Goal: Transaction & Acquisition: Purchase product/service

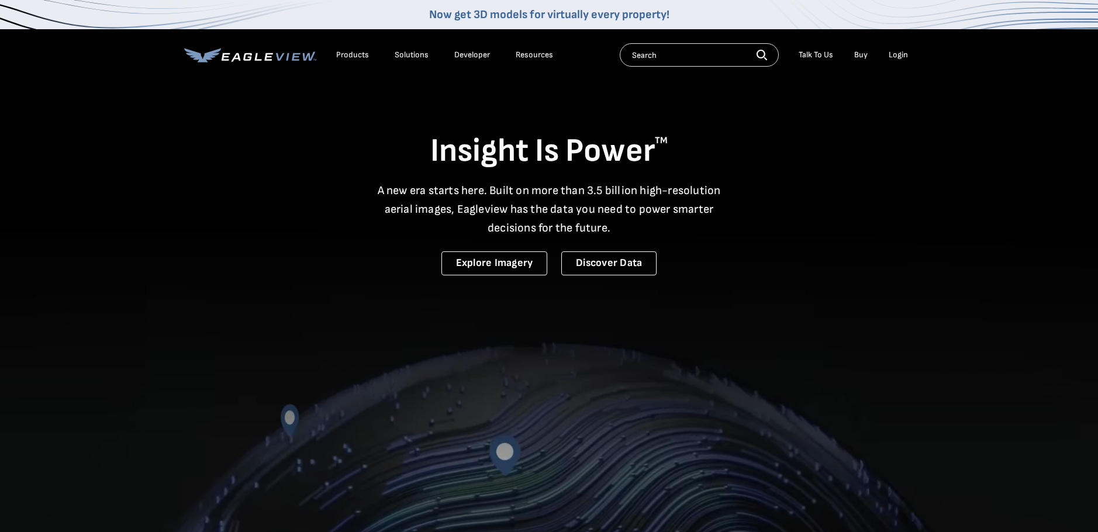
drag, startPoint x: 0, startPoint y: 0, endPoint x: 838, endPoint y: 102, distance: 843.8
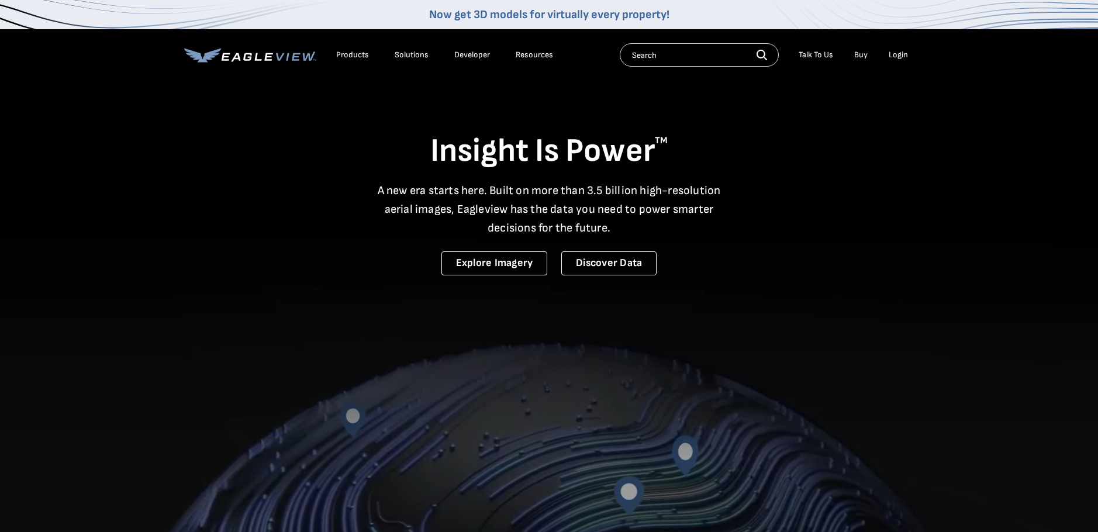
click at [838, 102] on div "Insight Is Power TM A new era starts here. Built on more than 3.5 billion high-…" at bounding box center [549, 178] width 730 height 196
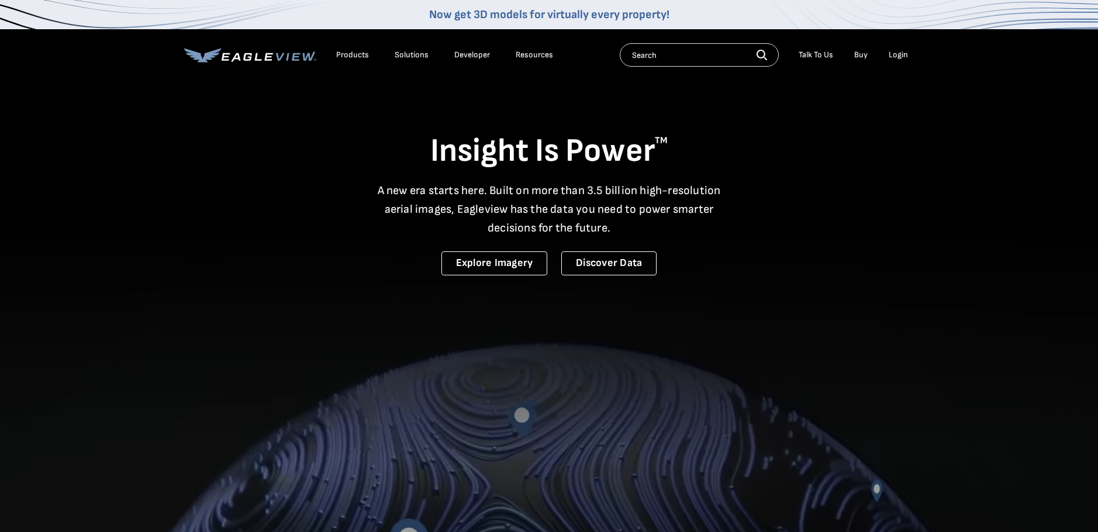
click at [901, 53] on div "Login" at bounding box center [898, 55] width 19 height 11
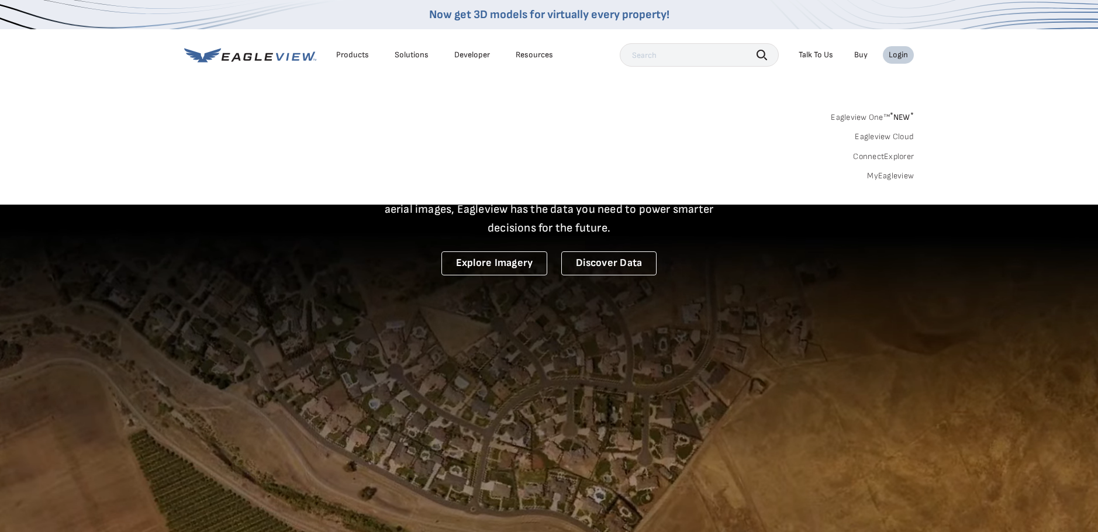
click at [886, 175] on link "MyEagleview" at bounding box center [890, 176] width 47 height 11
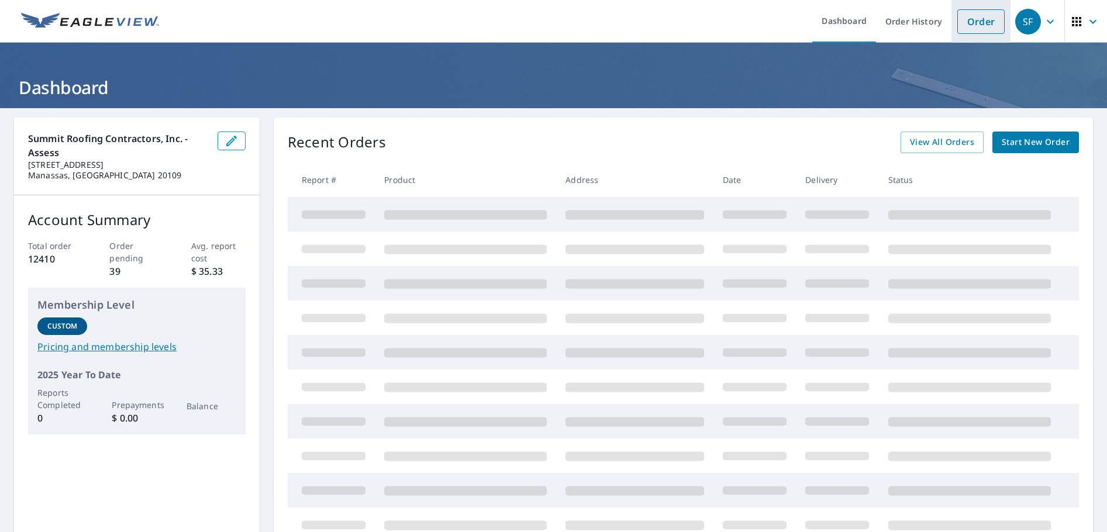
click at [971, 26] on link "Order" at bounding box center [980, 21] width 47 height 25
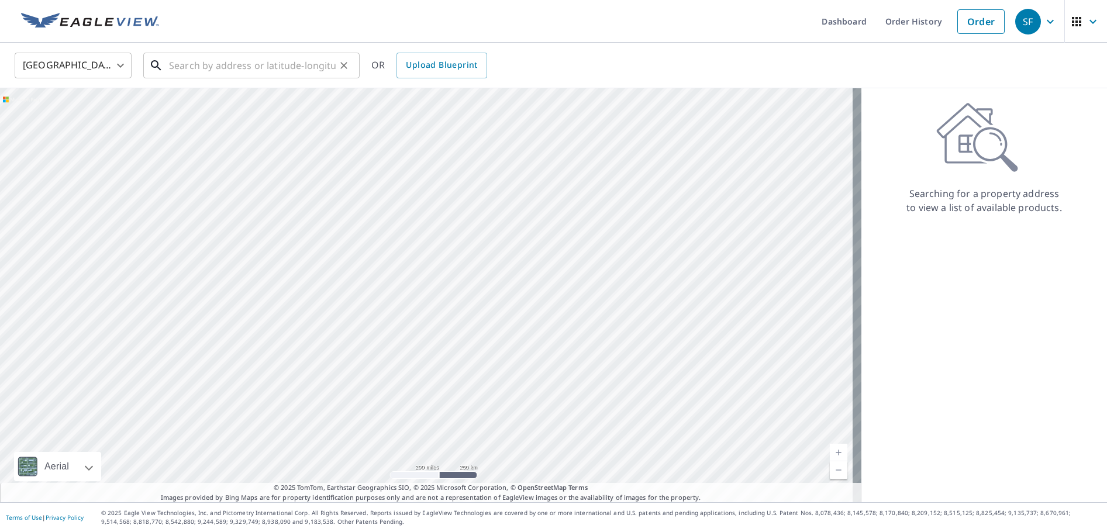
click at [218, 68] on input "text" at bounding box center [252, 65] width 167 height 33
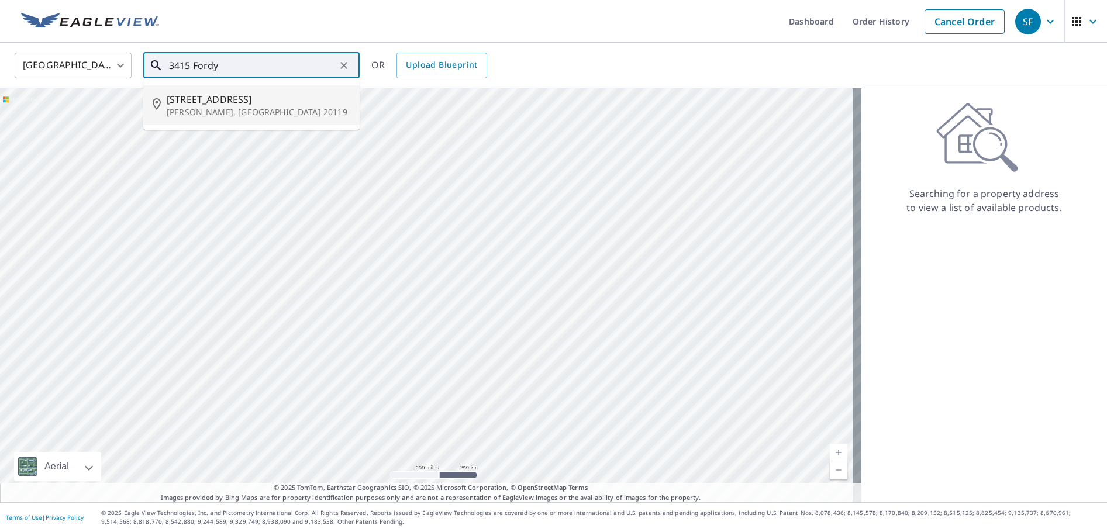
click at [208, 97] on span "[STREET_ADDRESS]" at bounding box center [259, 99] width 184 height 14
type input "[STREET_ADDRESS][PERSON_NAME]"
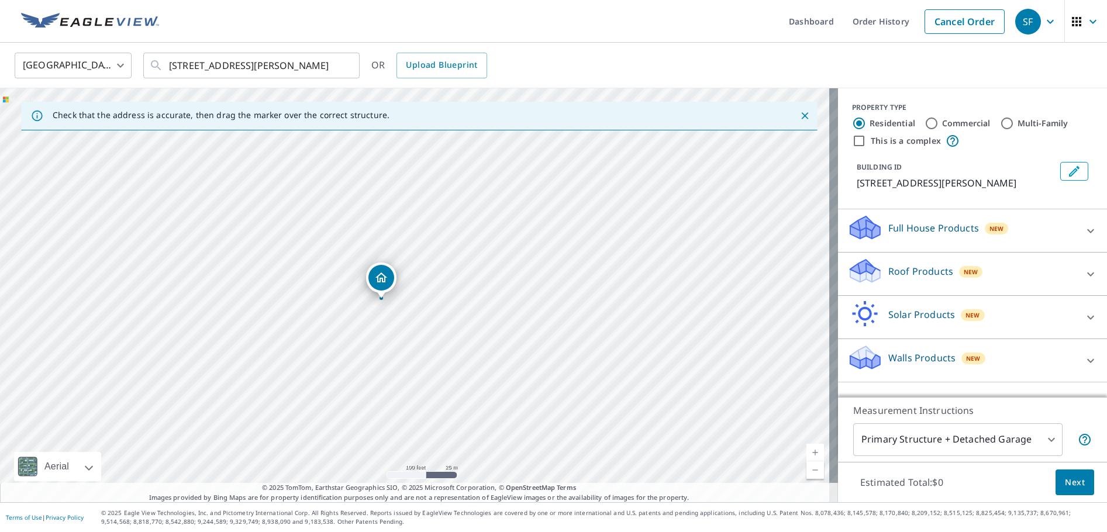
drag, startPoint x: 397, startPoint y: 272, endPoint x: 429, endPoint y: 335, distance: 70.1
click at [429, 335] on div "[STREET_ADDRESS][PERSON_NAME]" at bounding box center [419, 295] width 838 height 414
click at [1087, 275] on icon at bounding box center [1090, 274] width 7 height 4
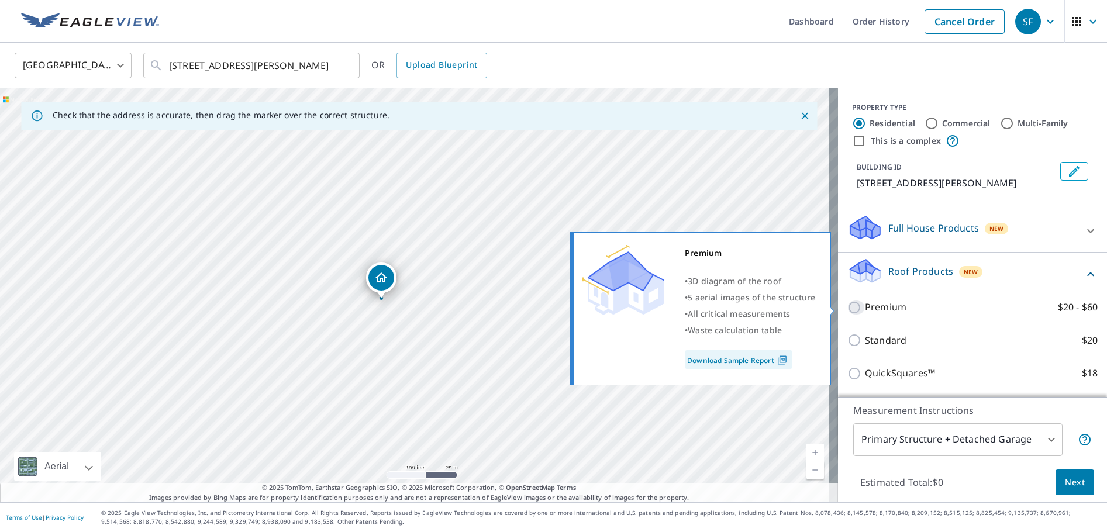
click at [850, 309] on input "Premium $20 - $60" at bounding box center [857, 308] width 18 height 14
checkbox input "true"
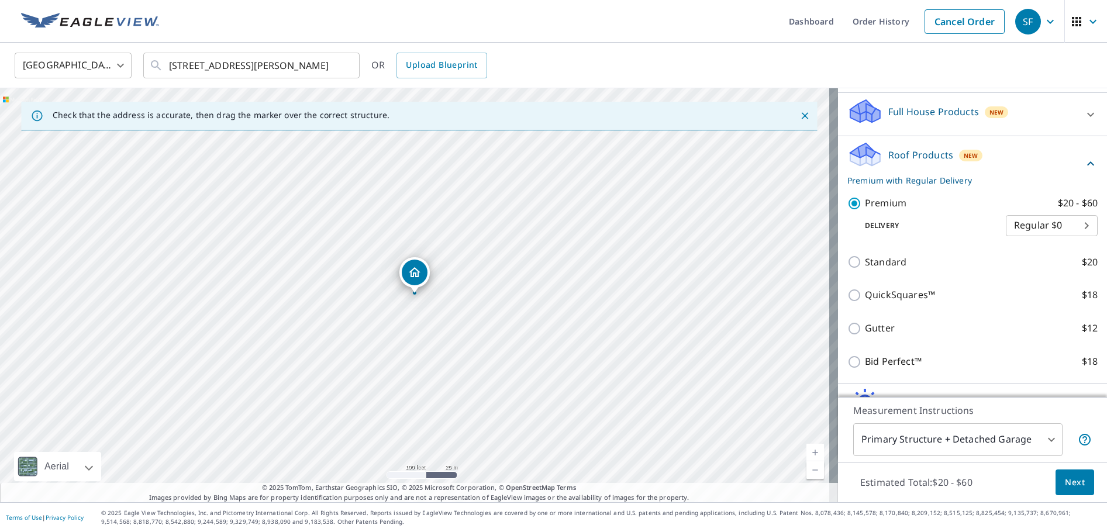
scroll to position [117, 0]
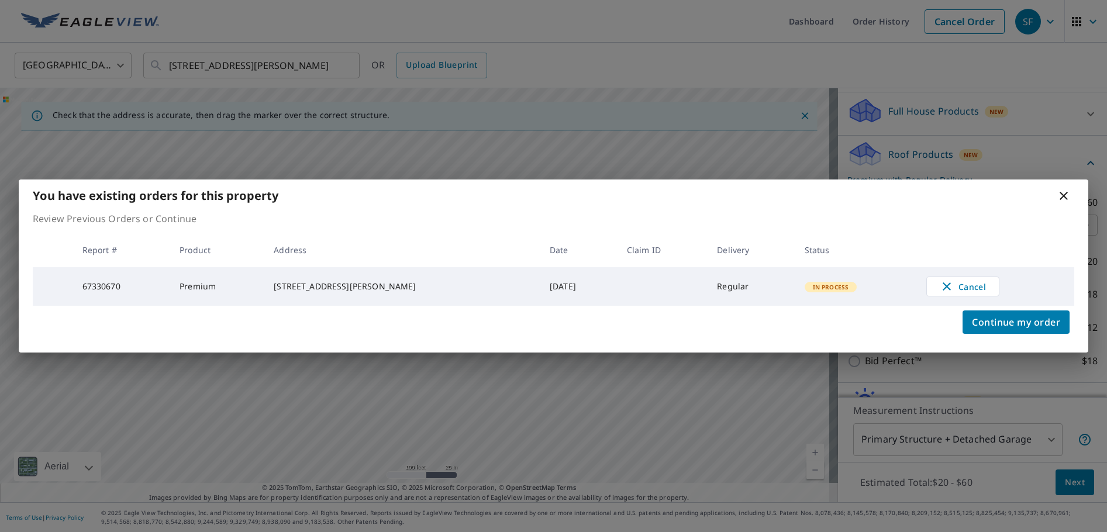
click at [1063, 190] on icon at bounding box center [1064, 196] width 14 height 14
